Goal: Check status: Check status

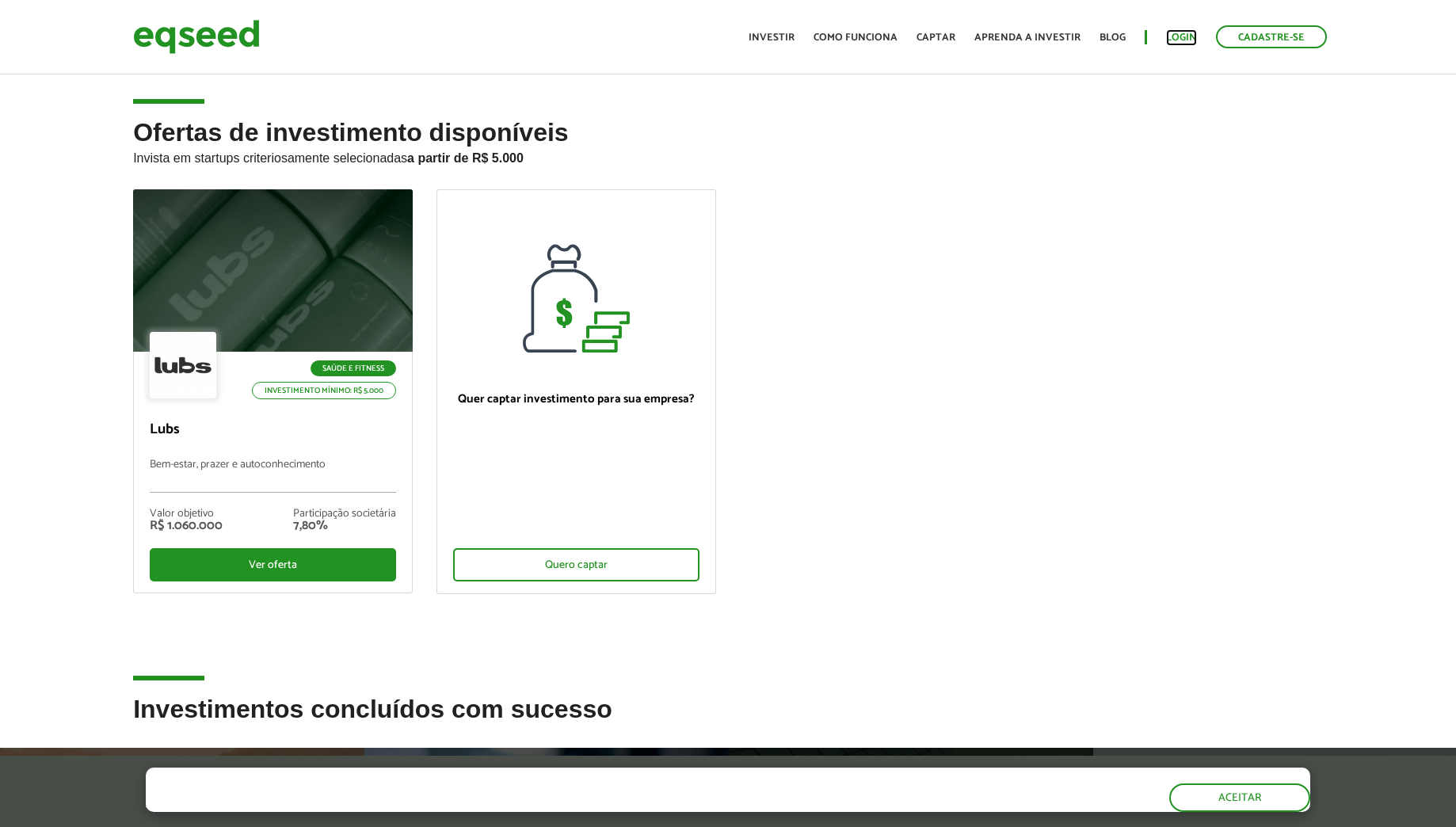
click at [1179, 38] on link "Login" at bounding box center [1181, 37] width 31 height 10
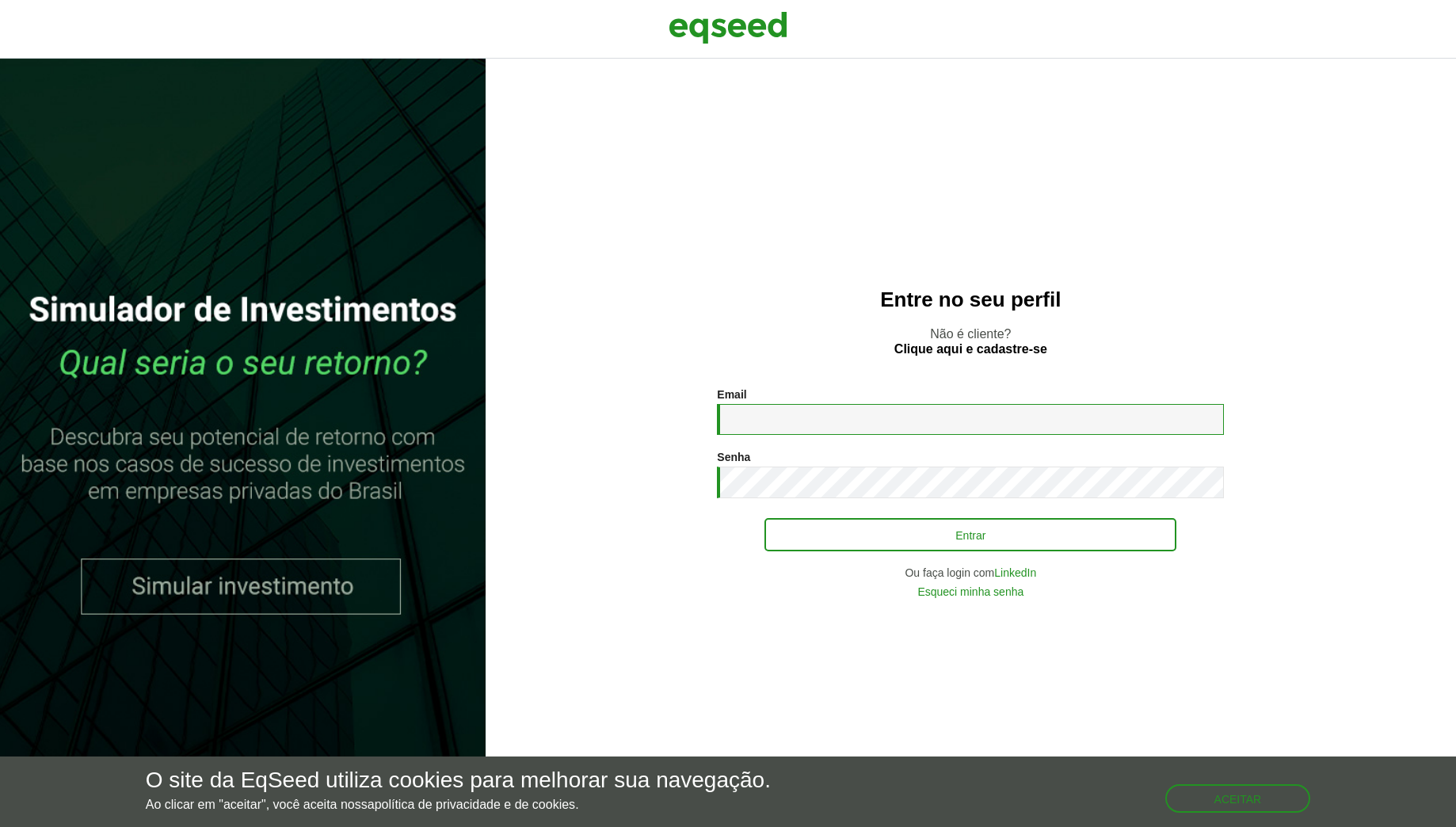
type input "**********"
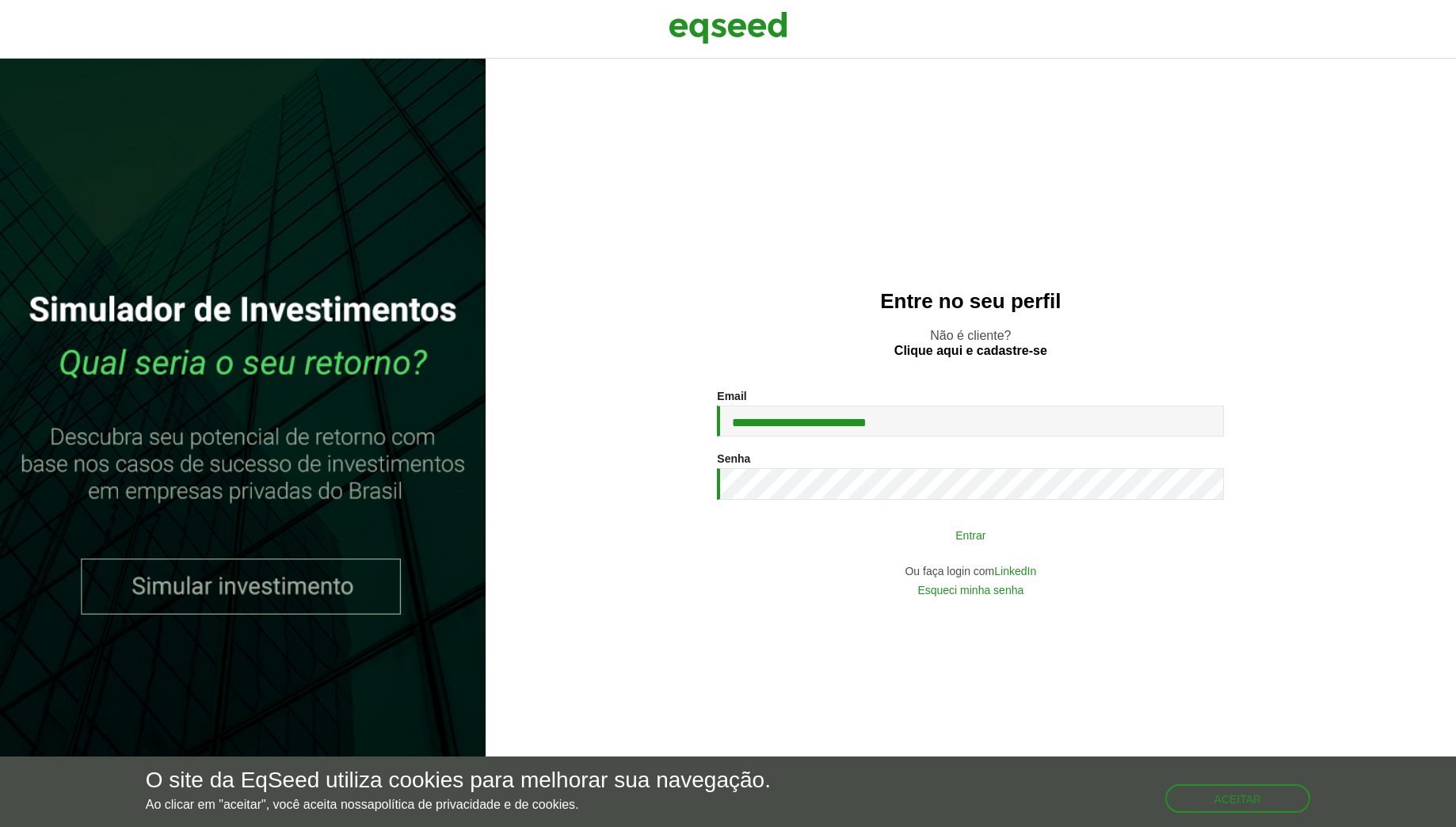
click at [840, 530] on button "Entrar" at bounding box center [969, 534] width 412 height 30
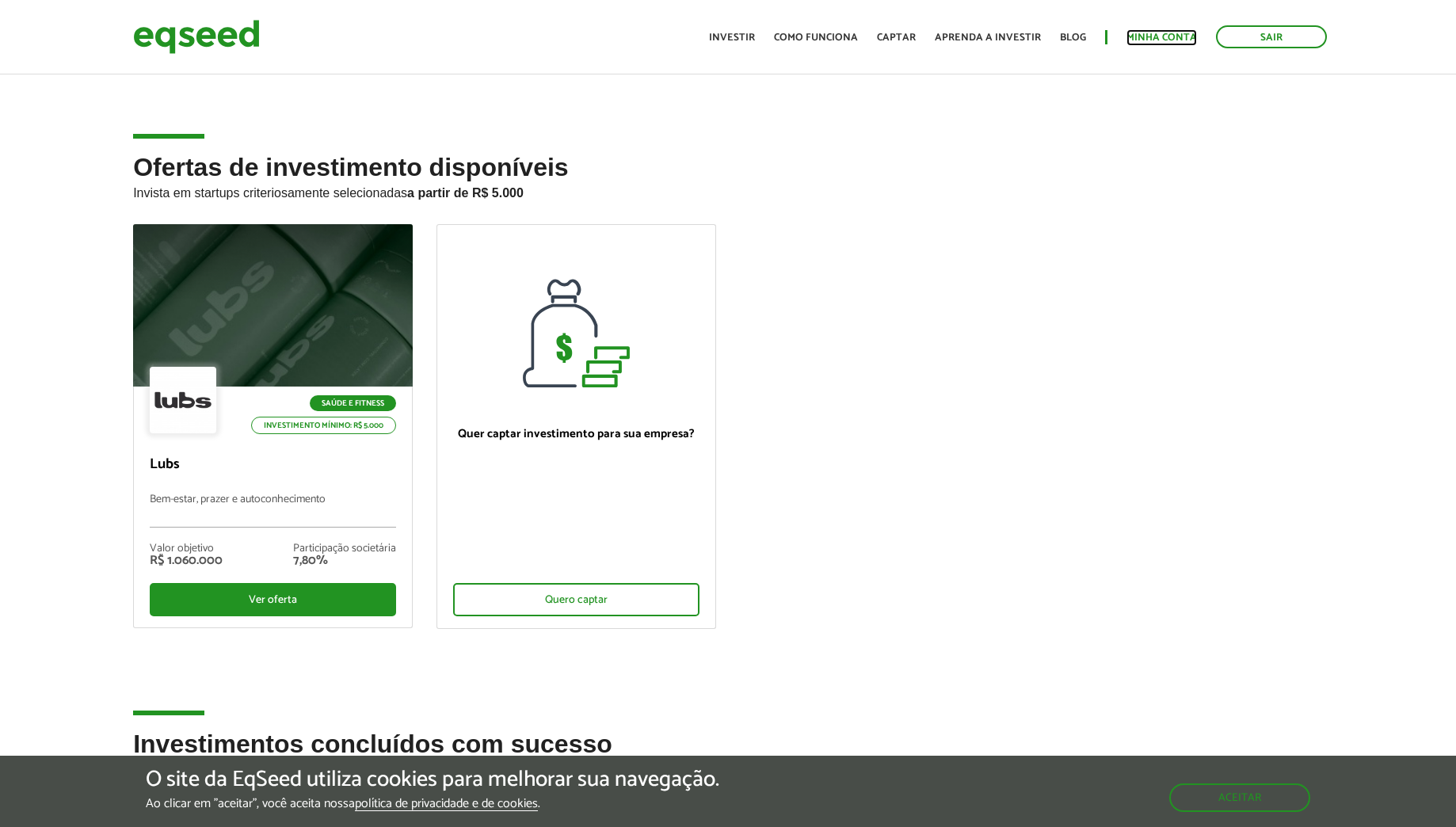
click at [1143, 33] on link "Minha conta" at bounding box center [1161, 37] width 70 height 10
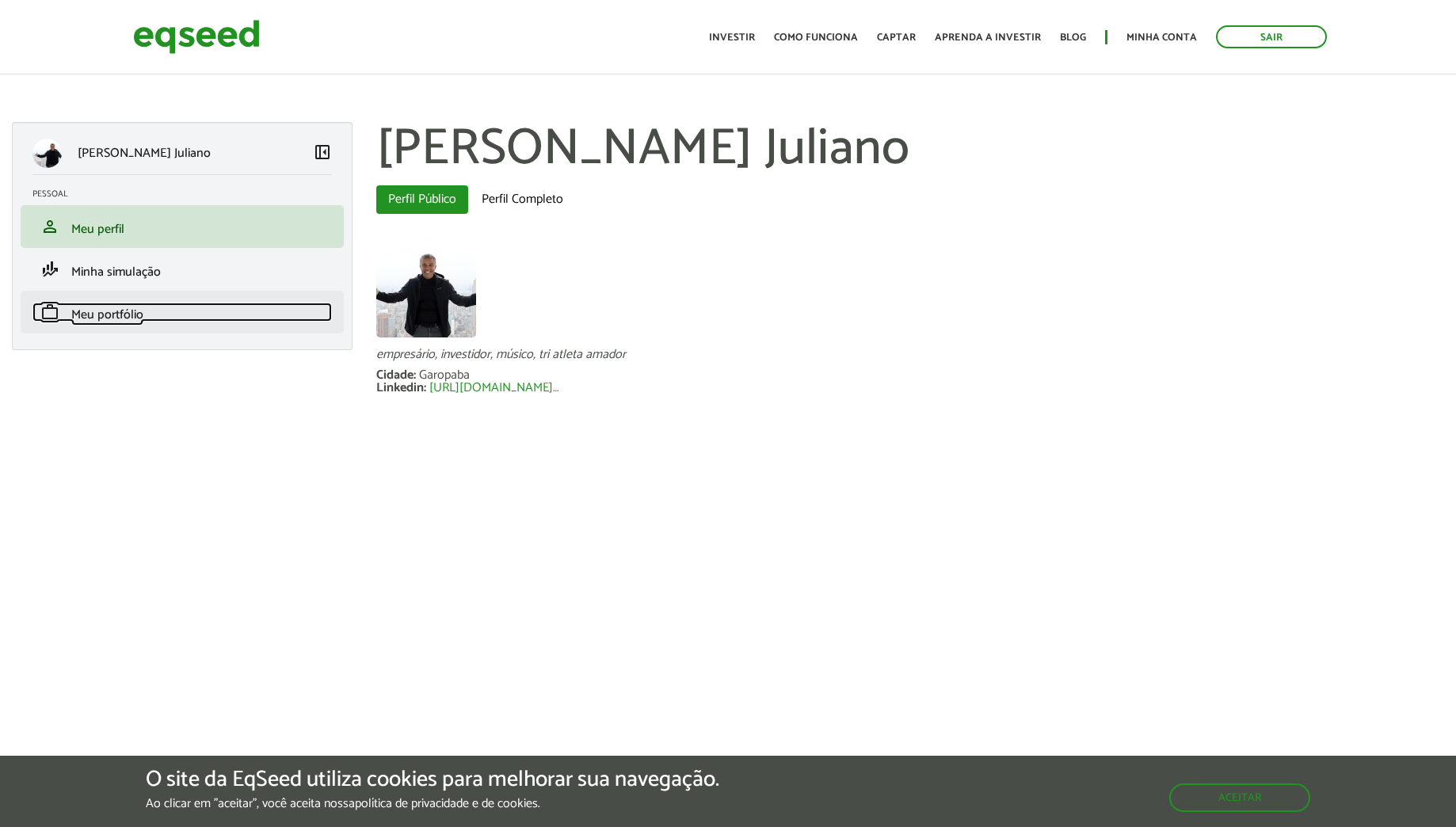
click at [75, 304] on span "Meu portfólio" at bounding box center [107, 314] width 72 height 21
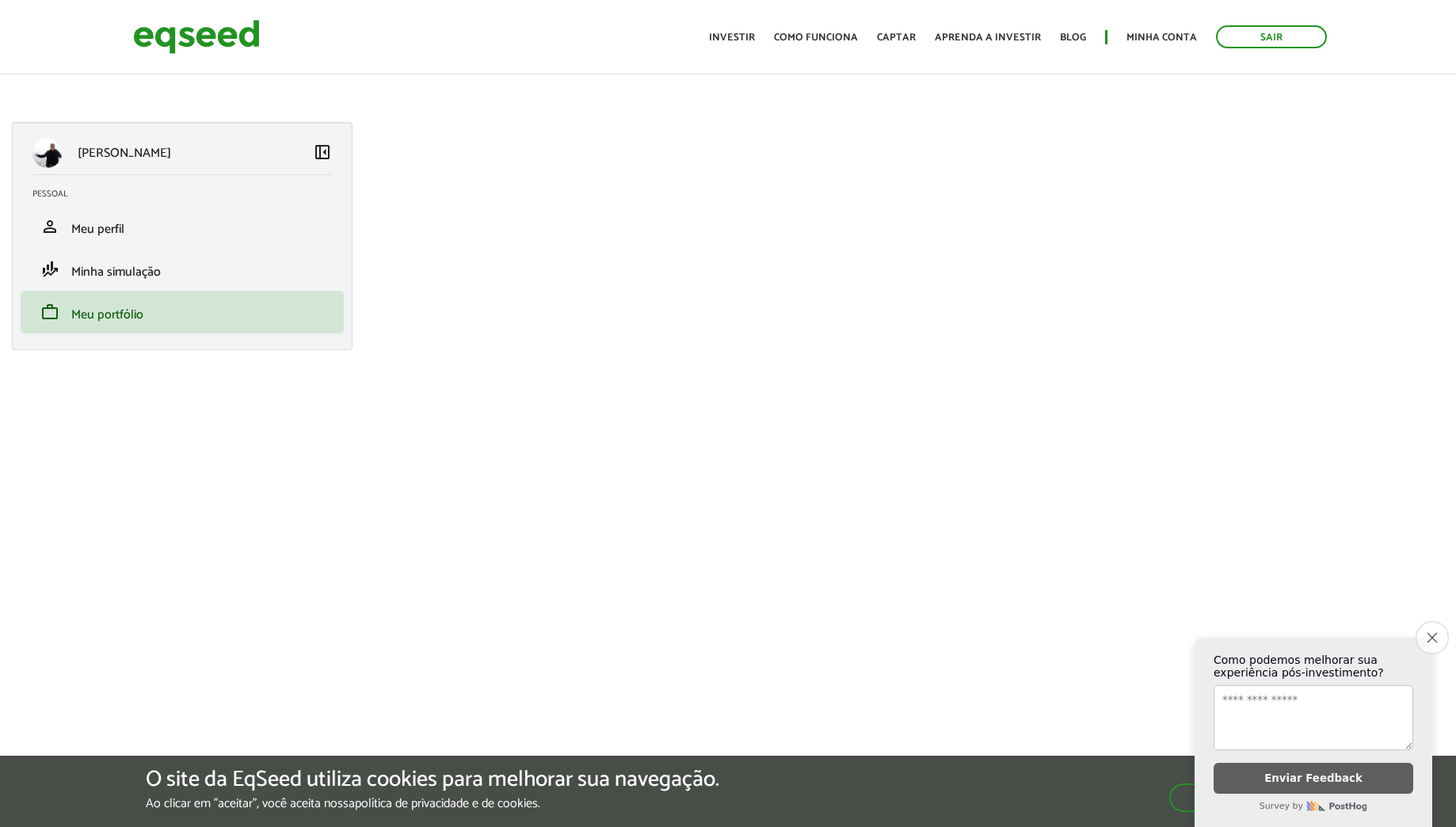
click at [1428, 633] on icon "Close survey" at bounding box center [1431, 637] width 10 height 10
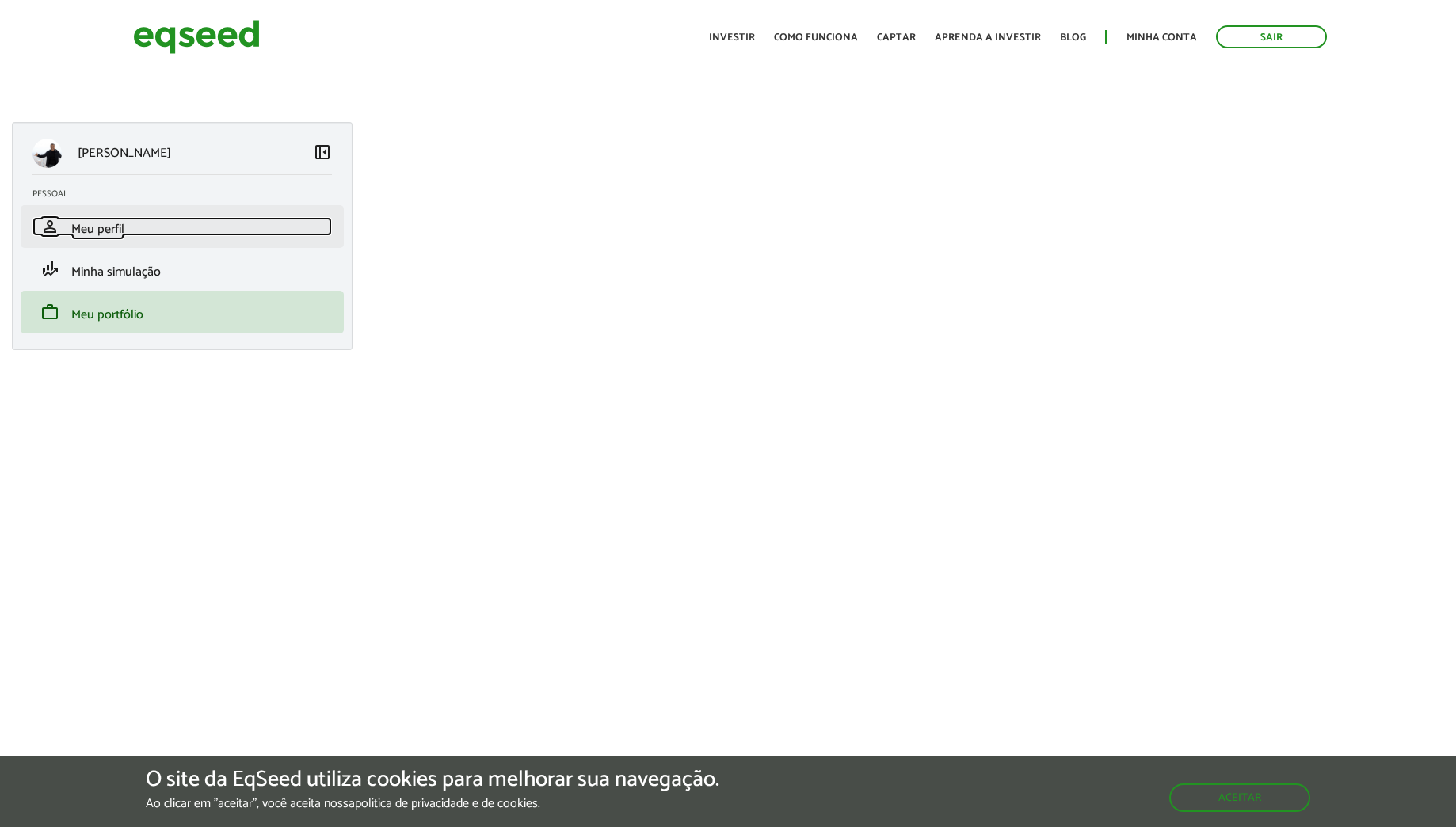
click at [113, 219] on span "Meu perfil" at bounding box center [98, 229] width 53 height 21
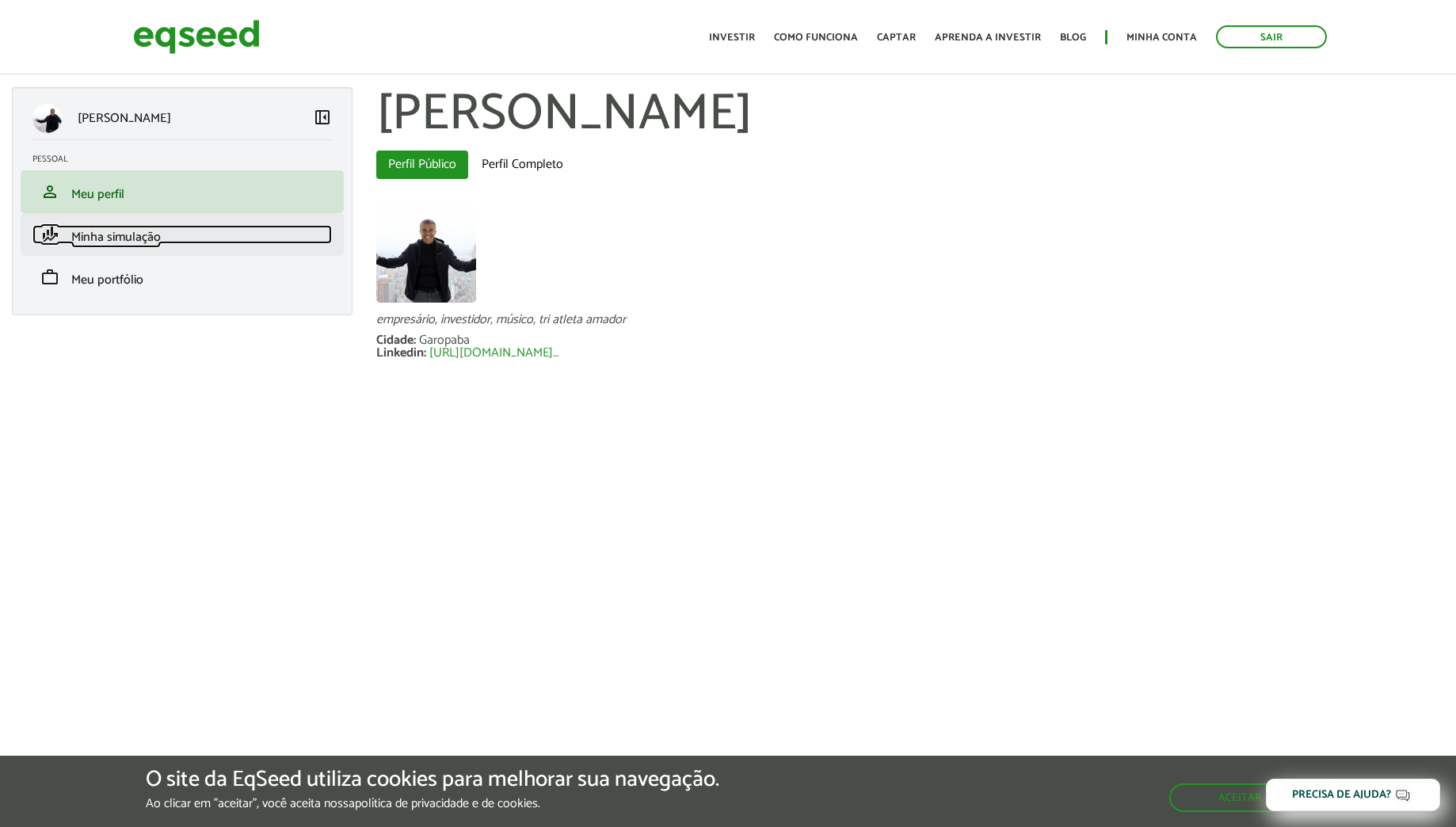
click at [104, 236] on span "Minha simulação" at bounding box center [116, 236] width 89 height 21
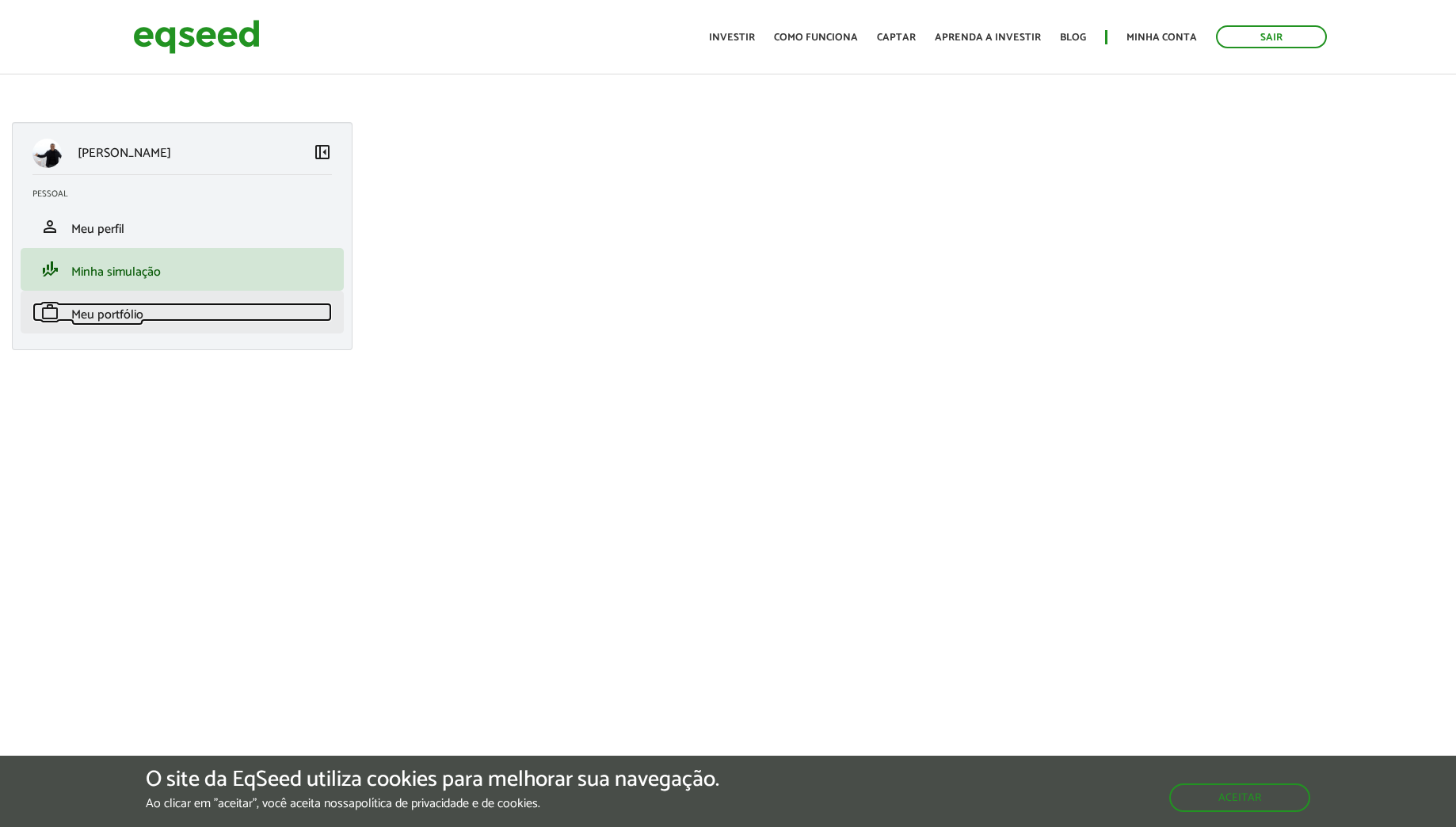
click at [170, 303] on link "work Meu portfólio" at bounding box center [183, 312] width 299 height 19
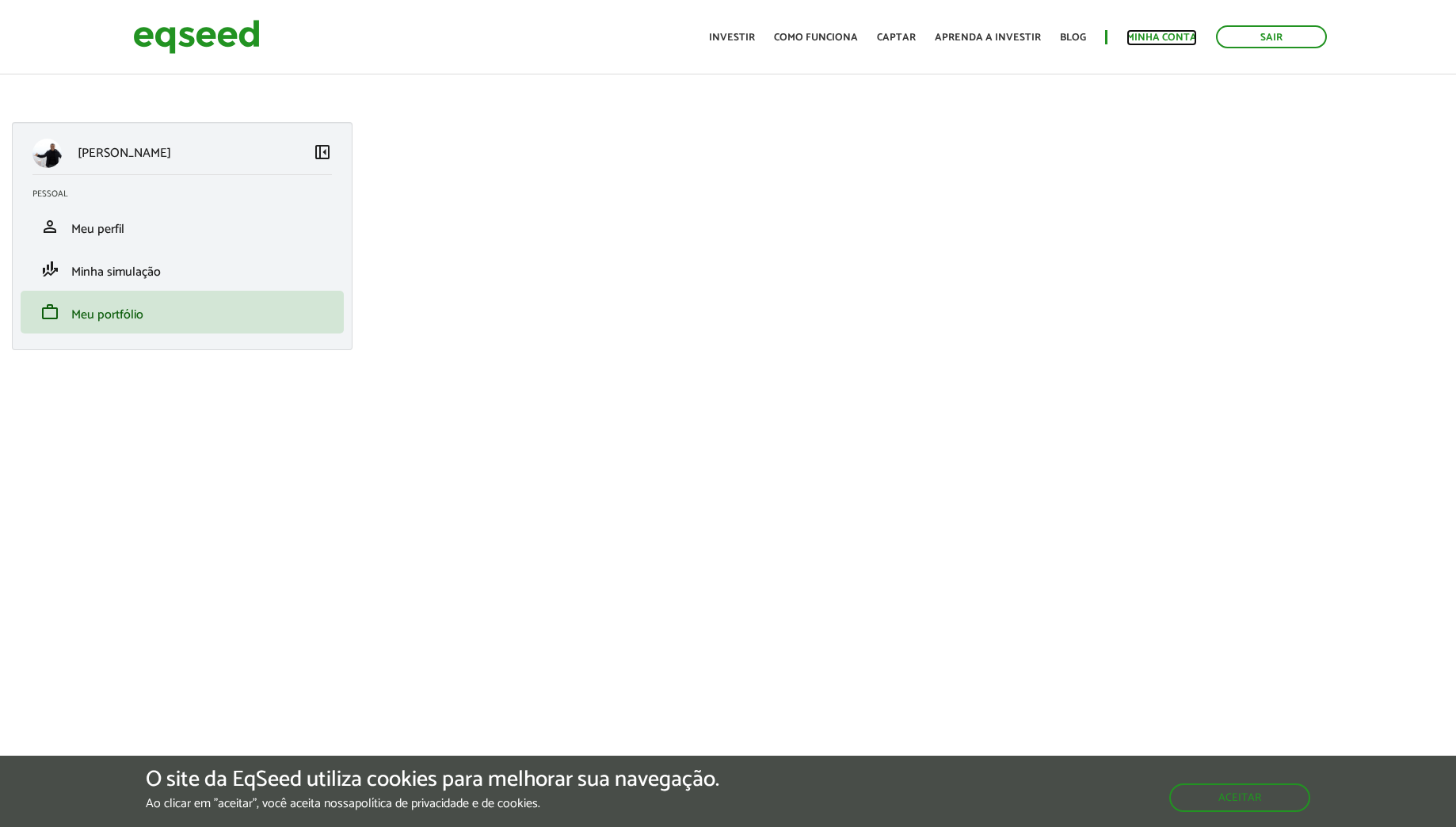
click at [1148, 41] on link "Minha conta" at bounding box center [1161, 37] width 70 height 10
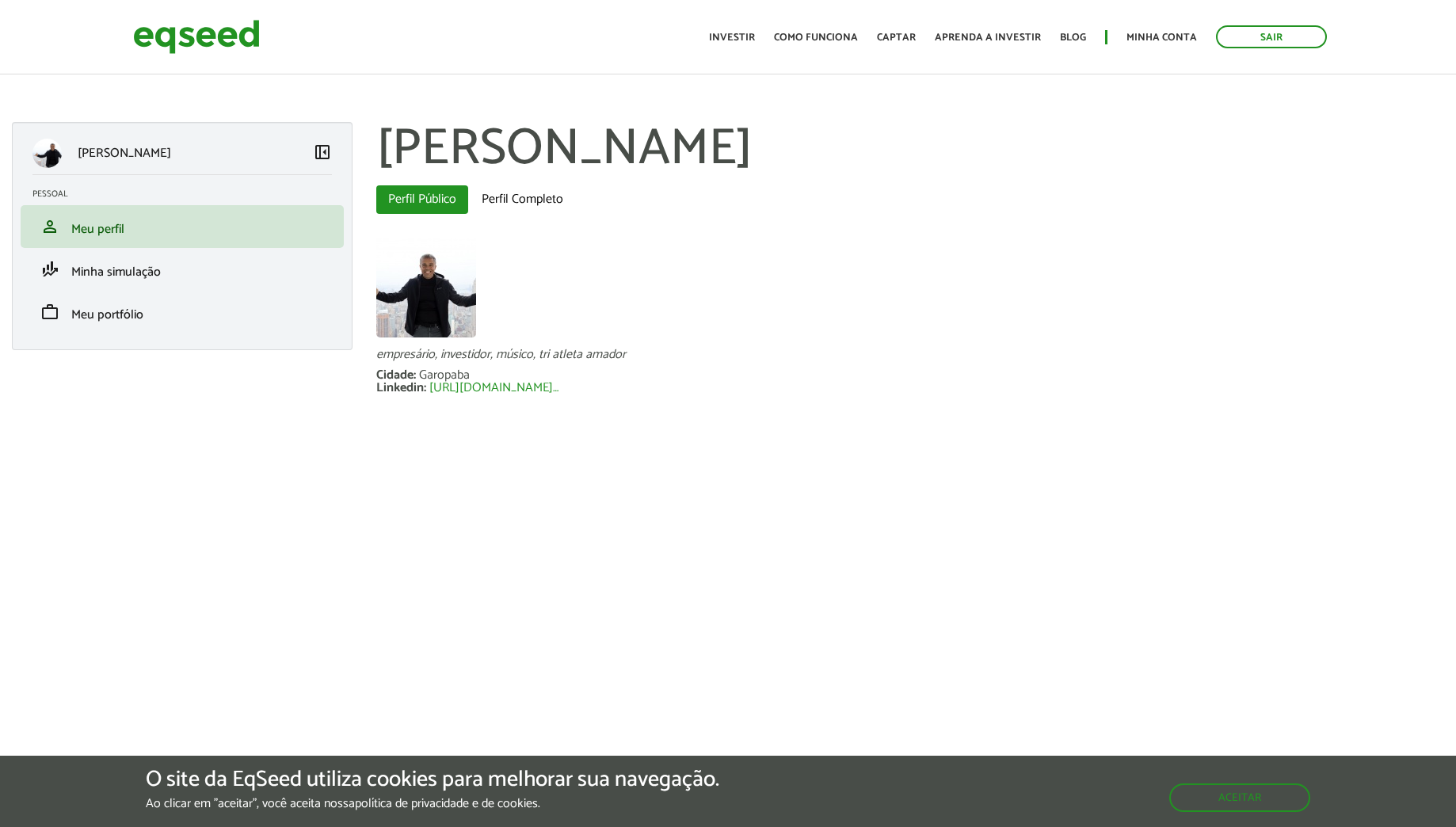
click at [890, 27] on ul "Início Investir Como funciona Captar Aprenda a investir Blog Minha conta Sair" at bounding box center [1018, 37] width 634 height 23
click at [891, 36] on link "Captar" at bounding box center [896, 37] width 39 height 10
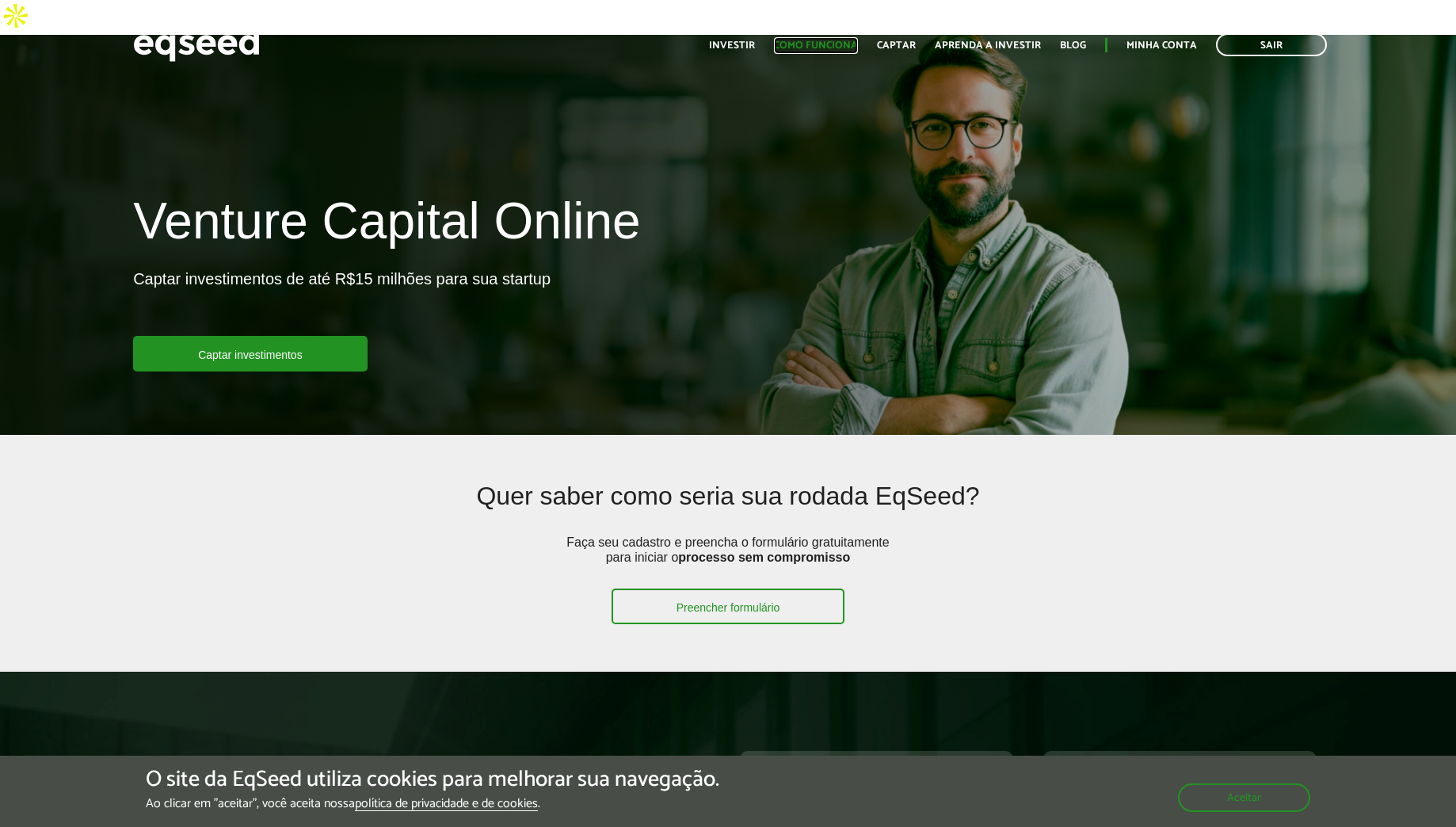
click at [828, 45] on link "Como funciona" at bounding box center [816, 45] width 84 height 10
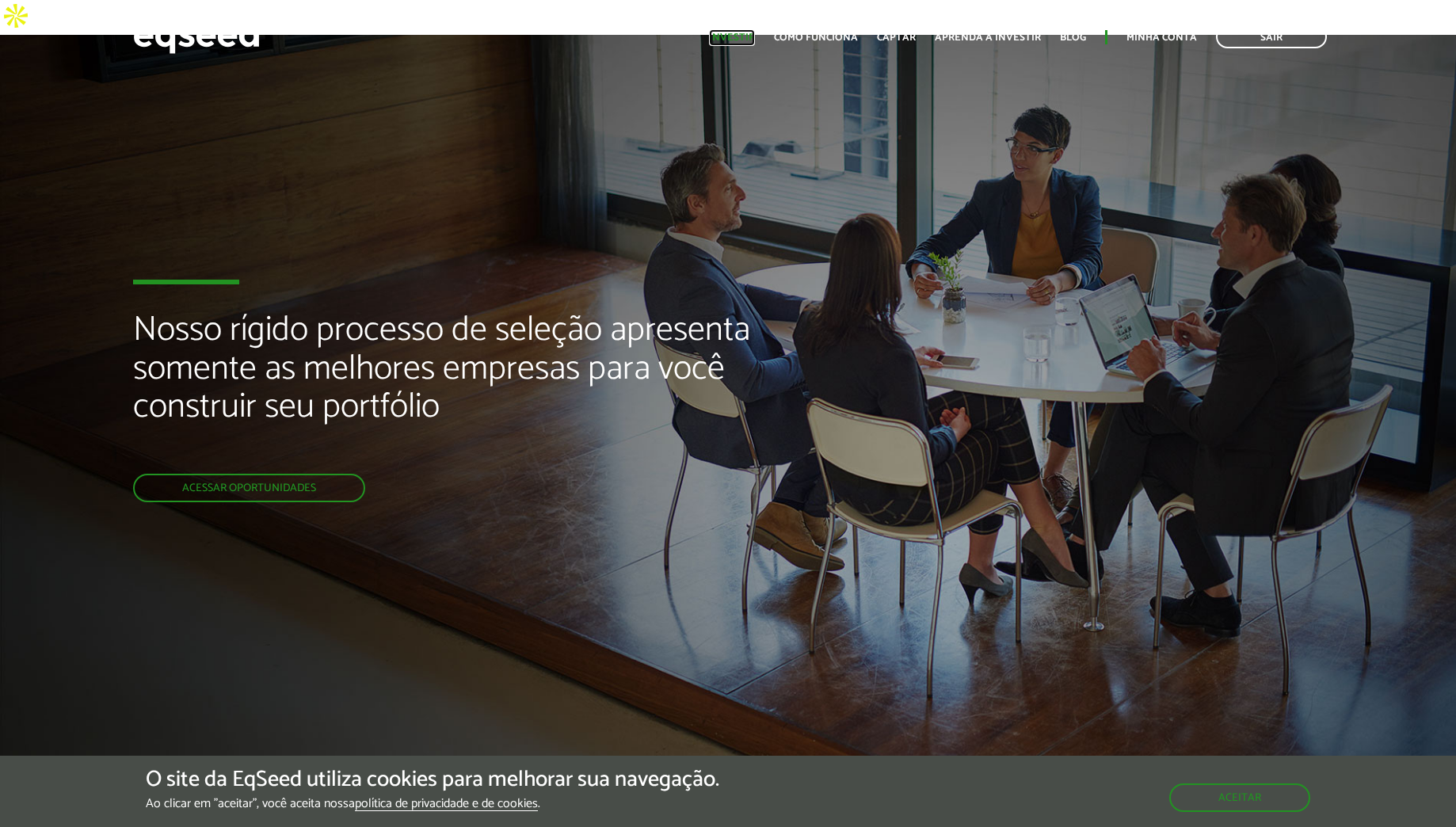
click at [734, 39] on link "Investir" at bounding box center [732, 37] width 46 height 10
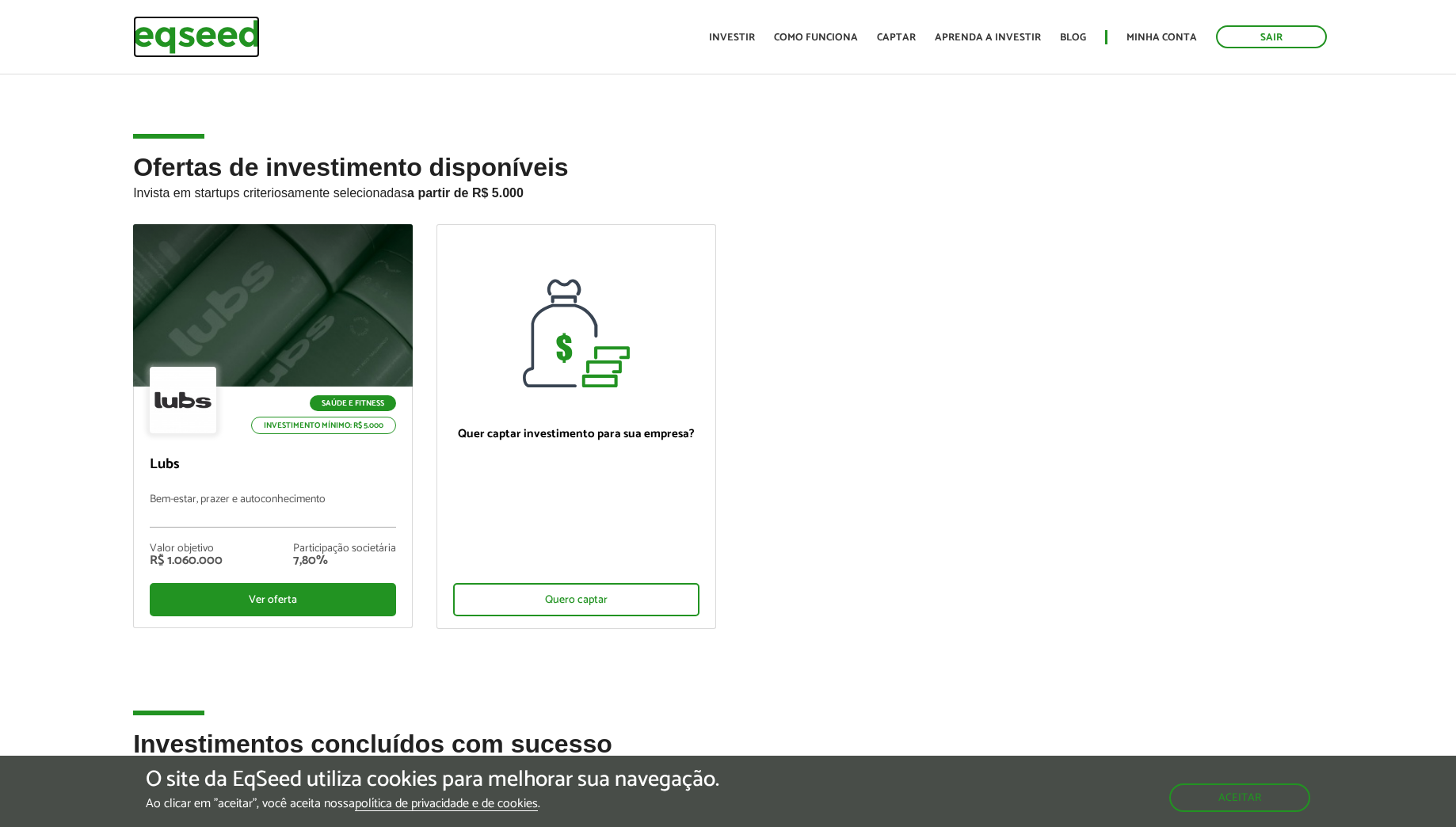
click at [239, 38] on img at bounding box center [196, 37] width 127 height 42
